Goal: Transaction & Acquisition: Purchase product/service

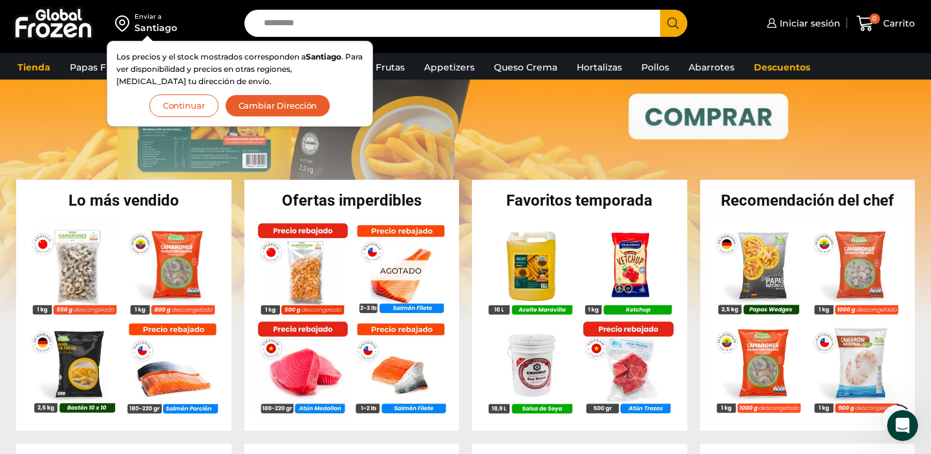
click at [193, 109] on button "Continuar" at bounding box center [183, 105] width 69 height 23
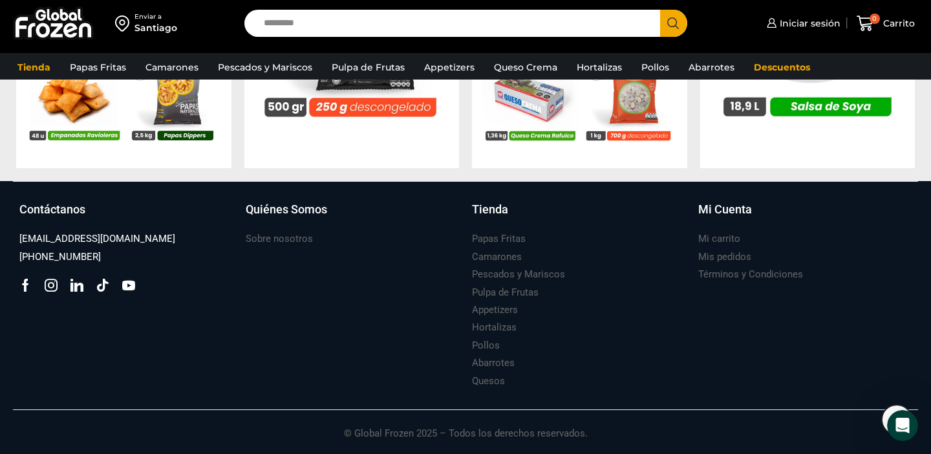
scroll to position [1443, 0]
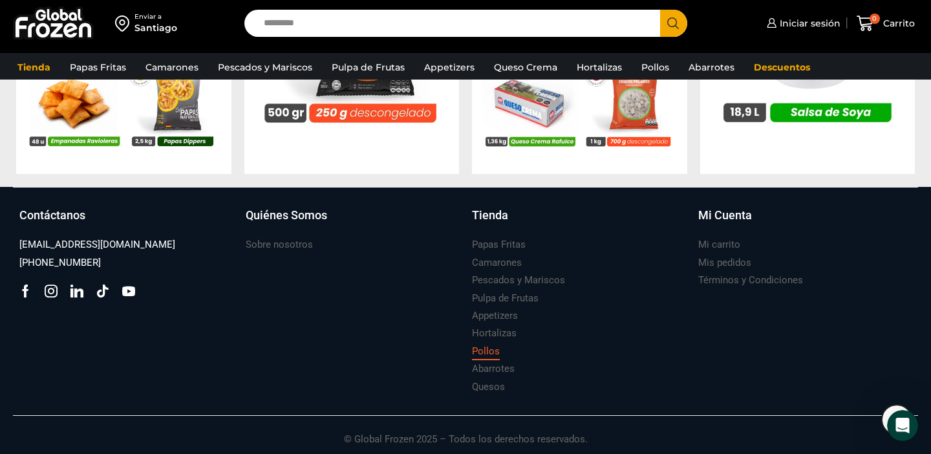
click at [487, 352] on h3 "Pollos" at bounding box center [486, 351] width 28 height 14
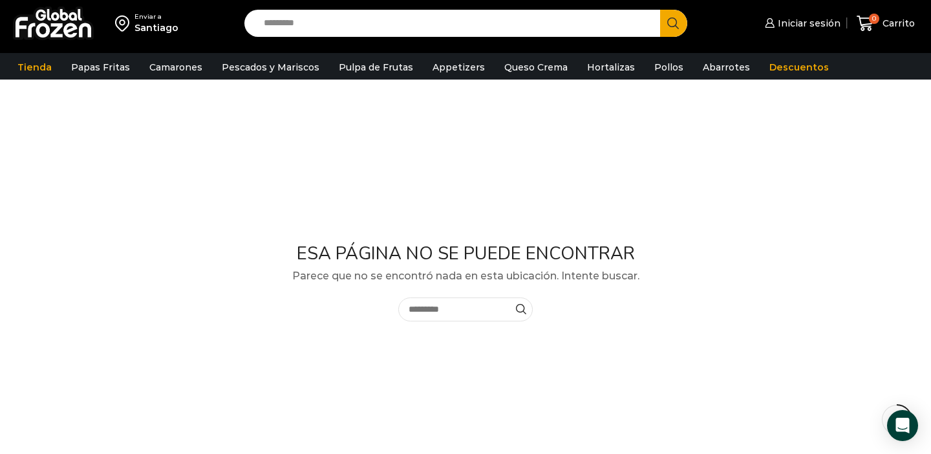
scroll to position [103, 0]
click at [427, 304] on input "text" at bounding box center [465, 307] width 135 height 24
type input "*****"
click at [528, 308] on icon "submit" at bounding box center [521, 306] width 24 height 10
